Goal: Use online tool/utility: Utilize a website feature to perform a specific function

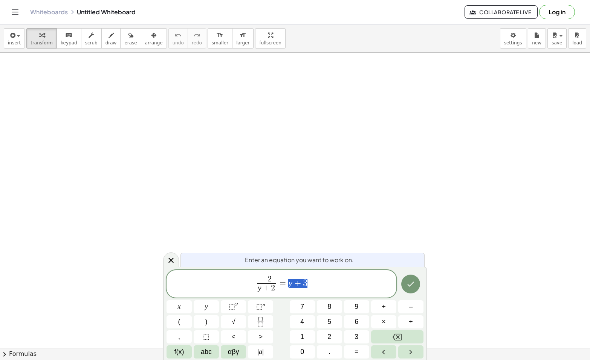
drag, startPoint x: 320, startPoint y: 285, endPoint x: 287, endPoint y: 283, distance: 32.5
click at [287, 283] on span "− 2 y + 2 ​ = y + 3" at bounding box center [281, 285] width 230 height 20
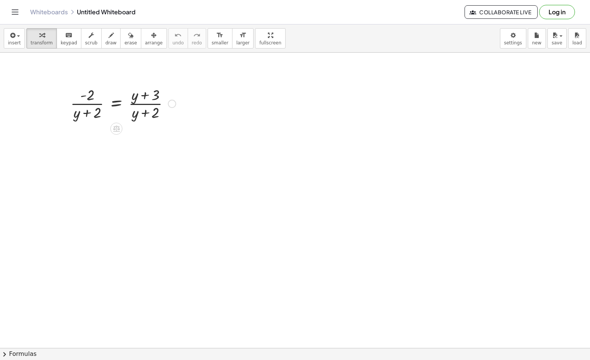
click at [115, 129] on icon at bounding box center [116, 129] width 7 height 6
click at [115, 131] on span "×" at bounding box center [116, 129] width 5 height 11
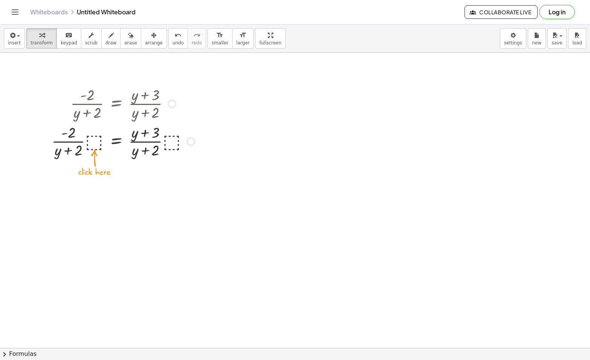
click at [95, 142] on div at bounding box center [123, 141] width 151 height 38
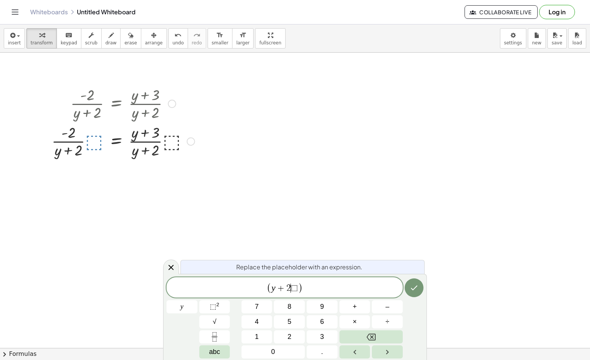
click at [293, 290] on span "⬚" at bounding box center [294, 288] width 7 height 9
click at [297, 290] on span "( y + 2 ⬚ ​ )" at bounding box center [285, 288] width 36 height 11
click at [415, 290] on icon "Done" at bounding box center [413, 288] width 9 height 9
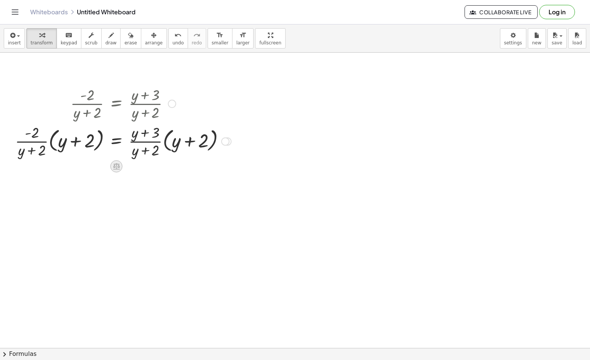
click at [116, 167] on icon at bounding box center [116, 166] width 7 height 6
click at [144, 169] on icon at bounding box center [146, 166] width 7 height 7
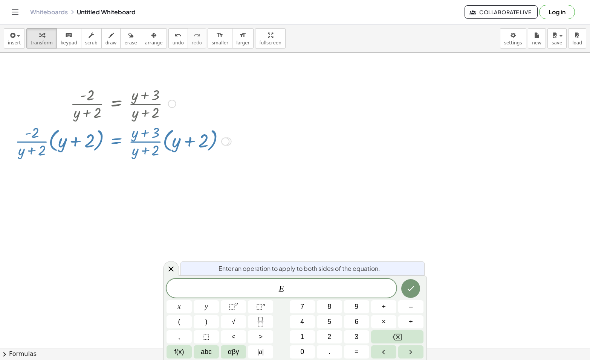
click at [321, 293] on span "E ​" at bounding box center [281, 289] width 230 height 11
click at [168, 267] on icon at bounding box center [170, 269] width 5 height 5
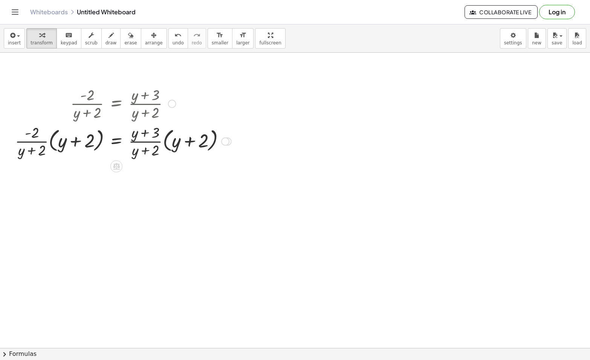
click at [221, 144] on div at bounding box center [225, 141] width 8 height 8
click at [194, 140] on div at bounding box center [123, 141] width 224 height 38
drag, startPoint x: 192, startPoint y: 140, endPoint x: 260, endPoint y: 202, distance: 91.2
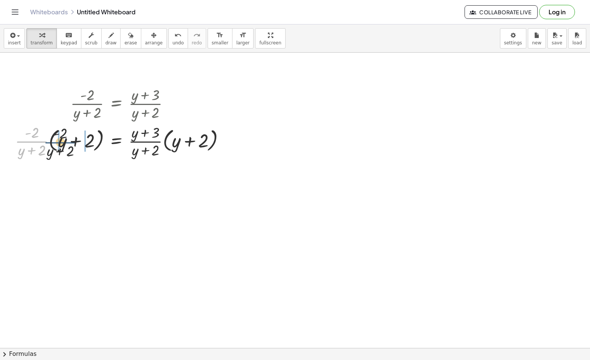
drag, startPoint x: 47, startPoint y: 144, endPoint x: 86, endPoint y: 139, distance: 39.2
click at [86, 142] on div at bounding box center [123, 141] width 224 height 38
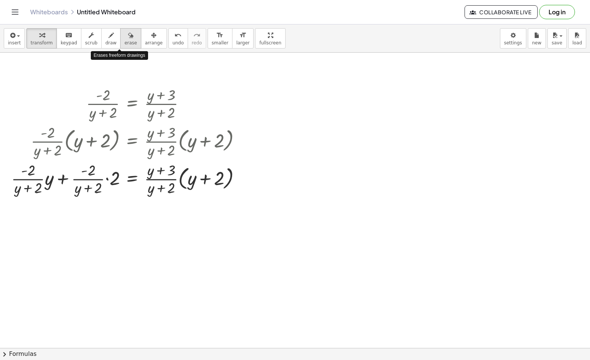
click at [124, 42] on span "erase" at bounding box center [130, 42] width 12 height 5
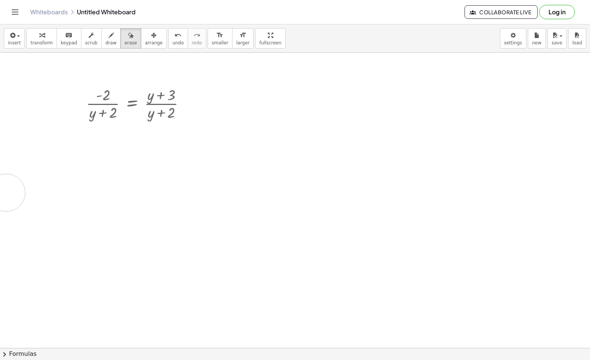
drag, startPoint x: 21, startPoint y: 176, endPoint x: 4, endPoint y: 200, distance: 29.3
drag, startPoint x: 26, startPoint y: 137, endPoint x: 190, endPoint y: 174, distance: 168.0
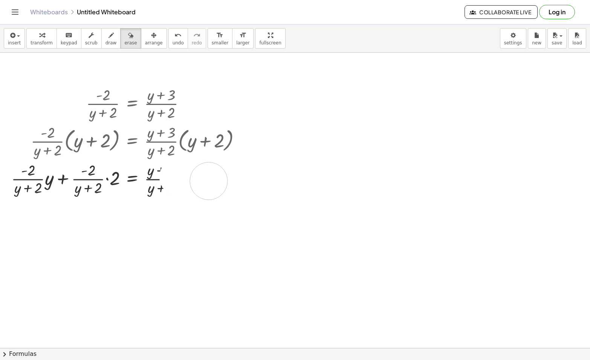
drag, startPoint x: 178, startPoint y: 177, endPoint x: 233, endPoint y: 182, distance: 55.2
click at [169, 38] on button "undo undo" at bounding box center [178, 38] width 20 height 20
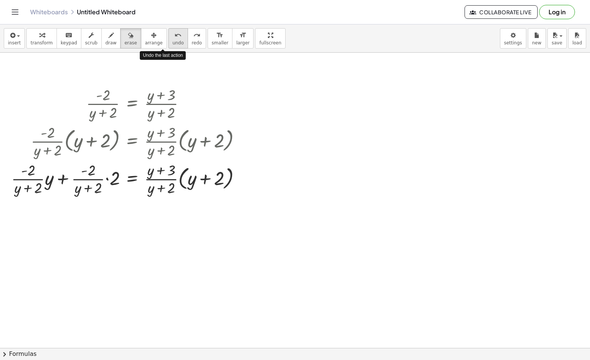
click at [169, 38] on button "undo undo" at bounding box center [178, 38] width 20 height 20
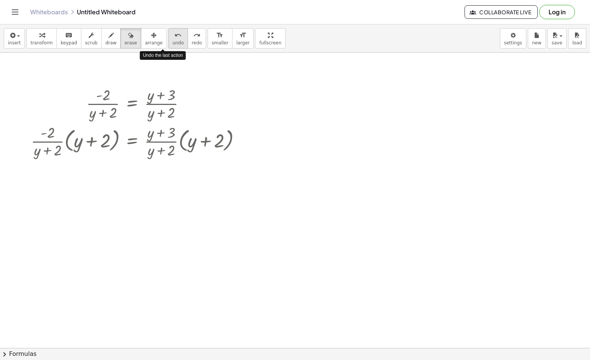
click at [169, 38] on button "undo undo" at bounding box center [178, 38] width 20 height 20
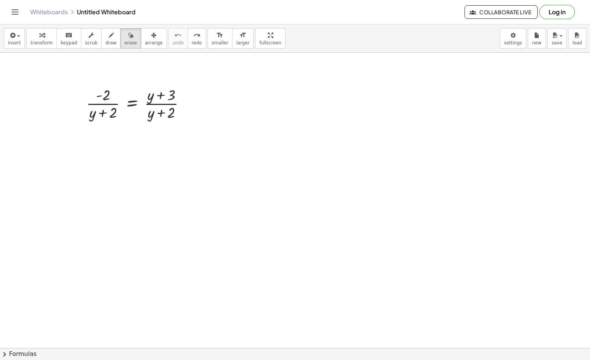
click at [44, 40] on span "transform" at bounding box center [42, 42] width 22 height 5
click at [131, 132] on div at bounding box center [132, 129] width 12 height 12
click at [132, 129] on span "×" at bounding box center [132, 129] width 5 height 11
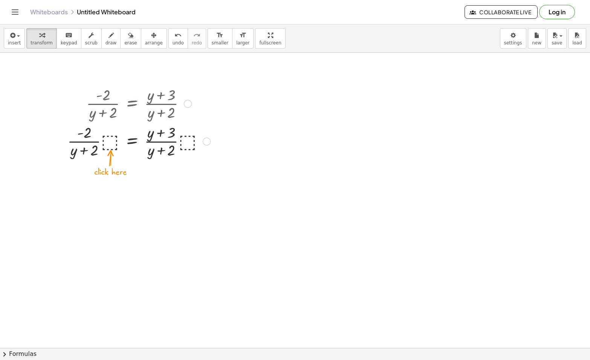
click at [114, 143] on div at bounding box center [139, 141] width 151 height 38
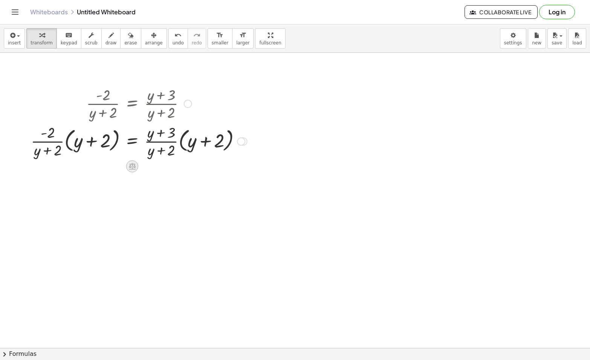
click at [133, 164] on icon at bounding box center [132, 166] width 7 height 6
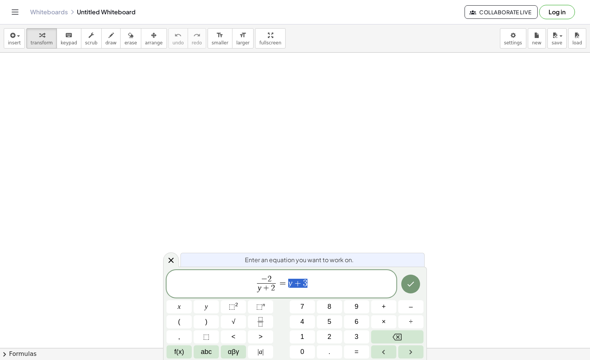
drag, startPoint x: 327, startPoint y: 287, endPoint x: 287, endPoint y: 285, distance: 40.4
click at [287, 285] on span "− 2 y + 2 ​ = y + 3" at bounding box center [281, 285] width 230 height 20
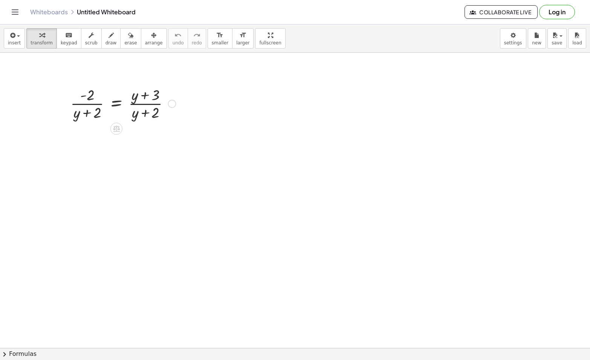
click at [119, 128] on icon at bounding box center [116, 129] width 7 height 6
click at [172, 104] on div at bounding box center [172, 104] width 8 height 8
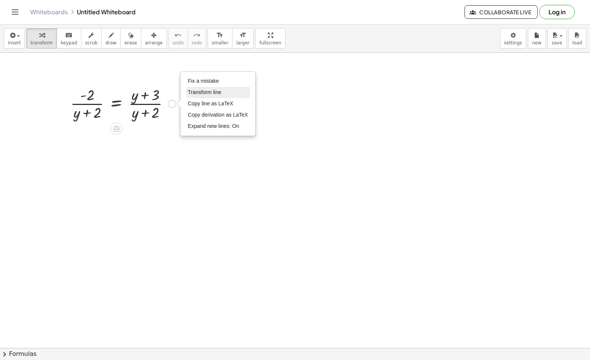
click at [220, 93] on span "Transform line" at bounding box center [205, 92] width 34 height 6
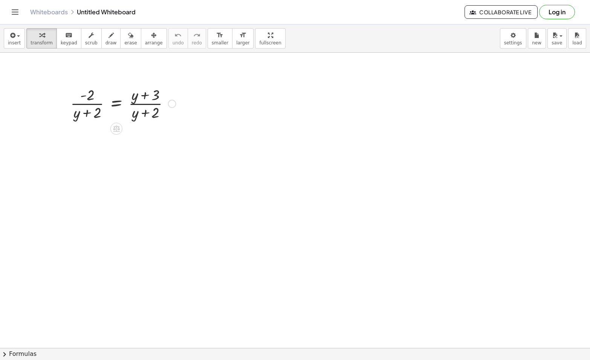
click at [173, 106] on div "Fix a mistake Transform line Copy line as LaTeX Copy derivation as LaTeX Expand…" at bounding box center [172, 104] width 8 height 8
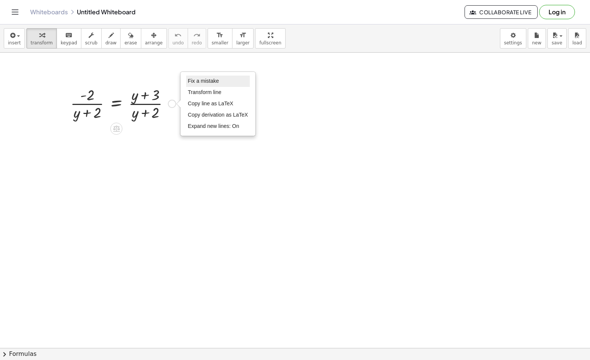
click at [220, 85] on li "Fix a mistake" at bounding box center [218, 81] width 64 height 11
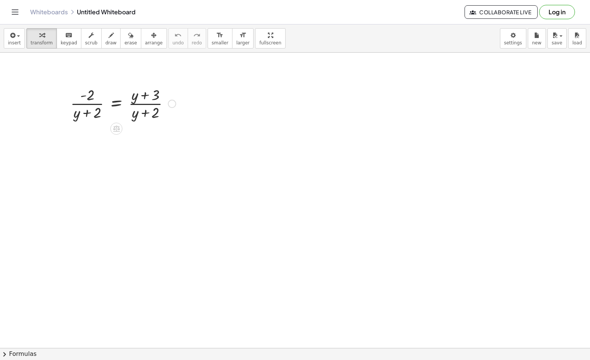
click at [173, 104] on div "Fix a mistake Transform line Copy line as LaTeX Copy derivation as LaTeX Expand…" at bounding box center [172, 104] width 8 height 8
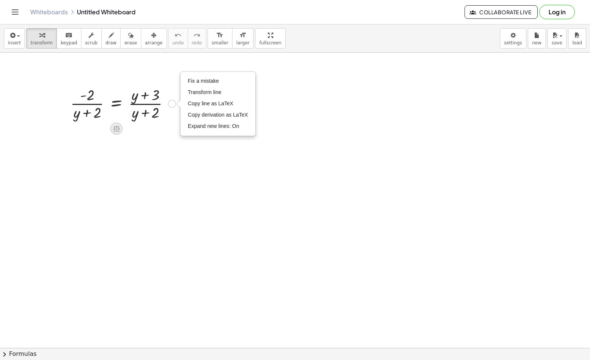
click at [112, 128] on icon at bounding box center [116, 129] width 8 height 8
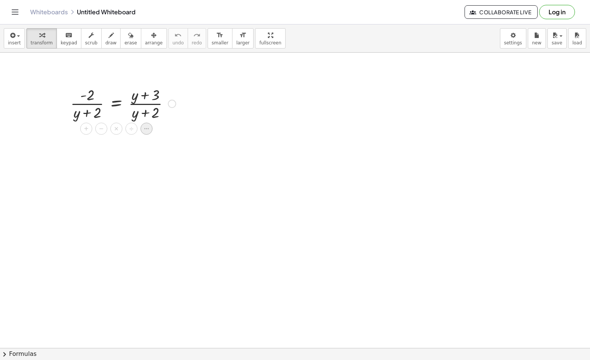
click at [144, 130] on icon at bounding box center [146, 128] width 7 height 7
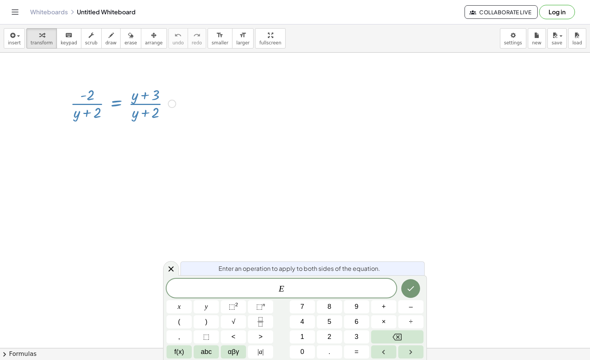
click at [305, 286] on span "E ​" at bounding box center [281, 289] width 230 height 11
click at [385, 323] on span "×" at bounding box center [384, 322] width 4 height 10
click at [169, 264] on div at bounding box center [171, 268] width 16 height 15
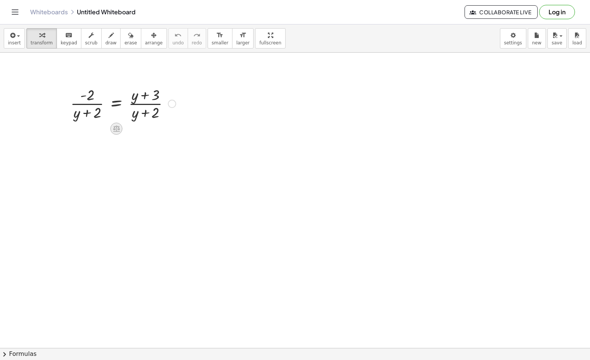
click at [116, 128] on icon at bounding box center [116, 129] width 7 height 6
click at [114, 127] on span "×" at bounding box center [116, 129] width 5 height 11
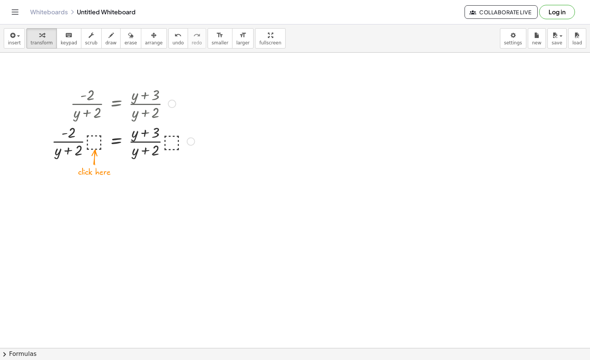
click at [92, 136] on div at bounding box center [123, 141] width 151 height 38
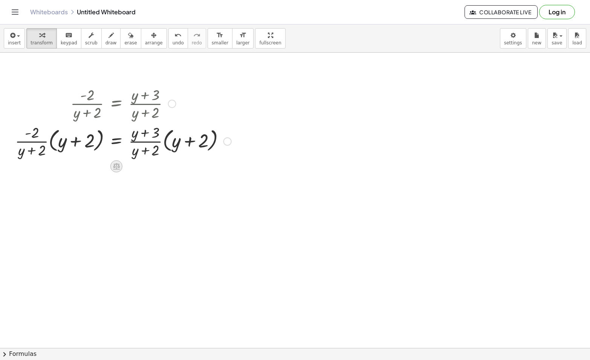
click at [122, 165] on div at bounding box center [116, 166] width 12 height 12
click at [117, 165] on span "×" at bounding box center [116, 166] width 5 height 11
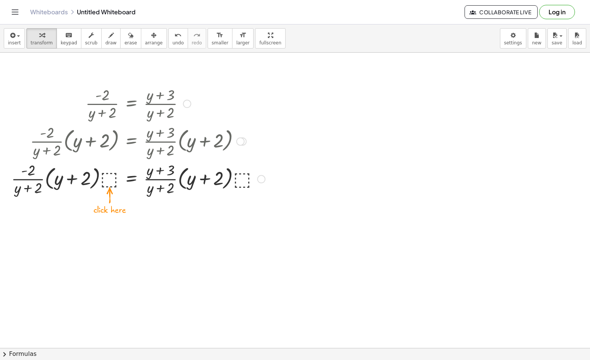
click at [257, 178] on div at bounding box center [138, 179] width 261 height 38
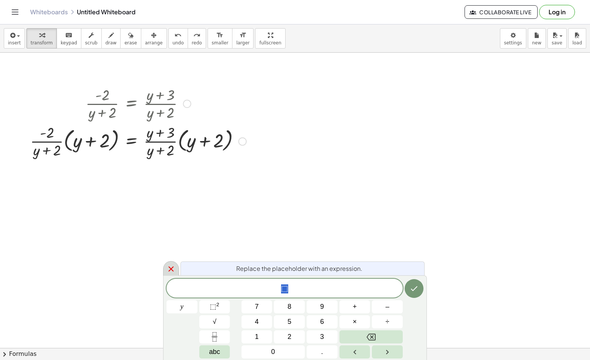
click at [173, 267] on icon at bounding box center [170, 269] width 9 height 9
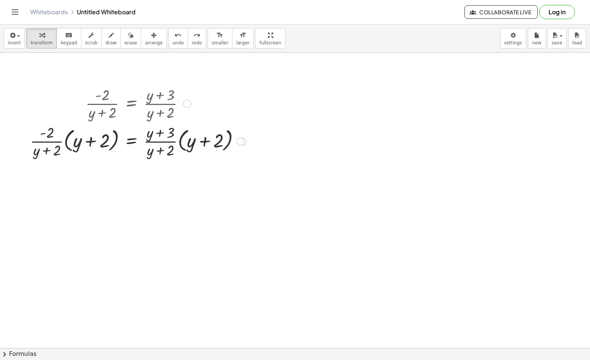
click at [139, 153] on div at bounding box center [138, 141] width 261 height 38
click at [160, 143] on div at bounding box center [138, 141] width 261 height 38
click at [162, 104] on div at bounding box center [138, 103] width 261 height 38
click at [122, 176] on div "· - 2 · ( + y + 2 ) = · ( + y + 3 ) · ( + y + 2 ) · · - 2 · ( + y + 2 ) · ⬚ = ·…" at bounding box center [135, 140] width 271 height 117
click at [243, 142] on div at bounding box center [240, 141] width 8 height 8
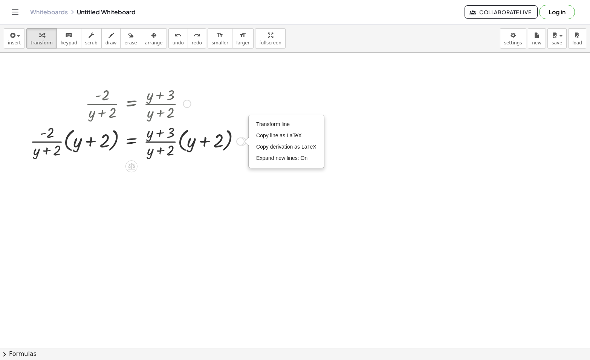
click at [150, 182] on div "· - 2 · ( + y + 2 ) = · ( + y + 3 ) · ( + y + 2 ) · · - 2 · ( + y + 2 ) · ⬚ = ·…" at bounding box center [135, 140] width 271 height 117
click at [131, 166] on icon at bounding box center [131, 166] width 7 height 6
click at [112, 164] on div "−" at bounding box center [116, 166] width 12 height 12
